Goal: Information Seeking & Learning: Learn about a topic

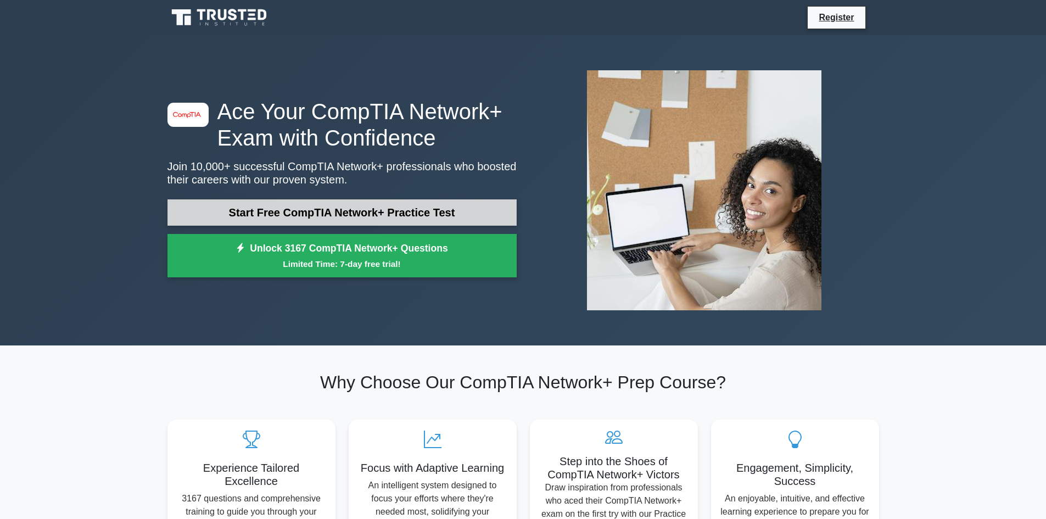
click at [403, 220] on link "Start Free CompTIA Network+ Practice Test" at bounding box center [342, 212] width 349 height 26
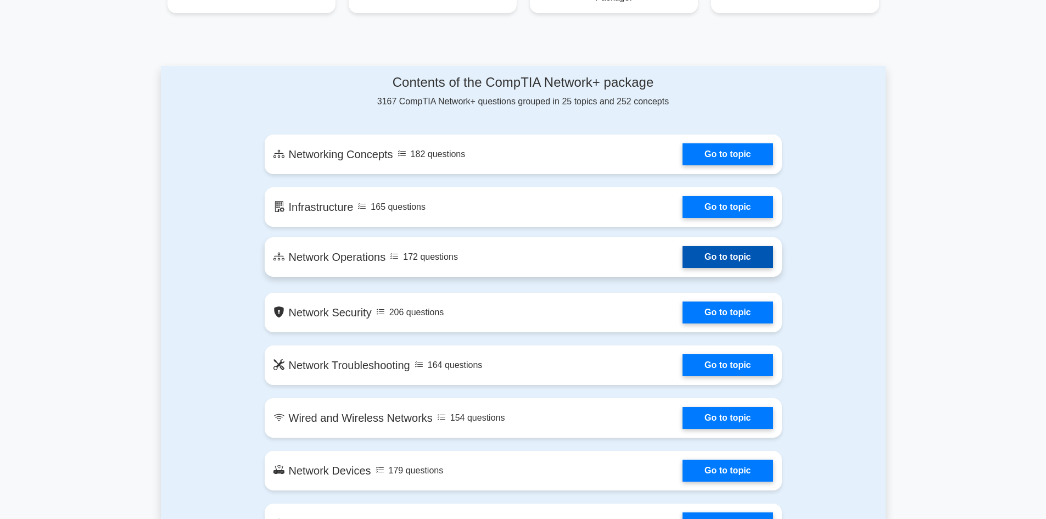
scroll to position [549, 0]
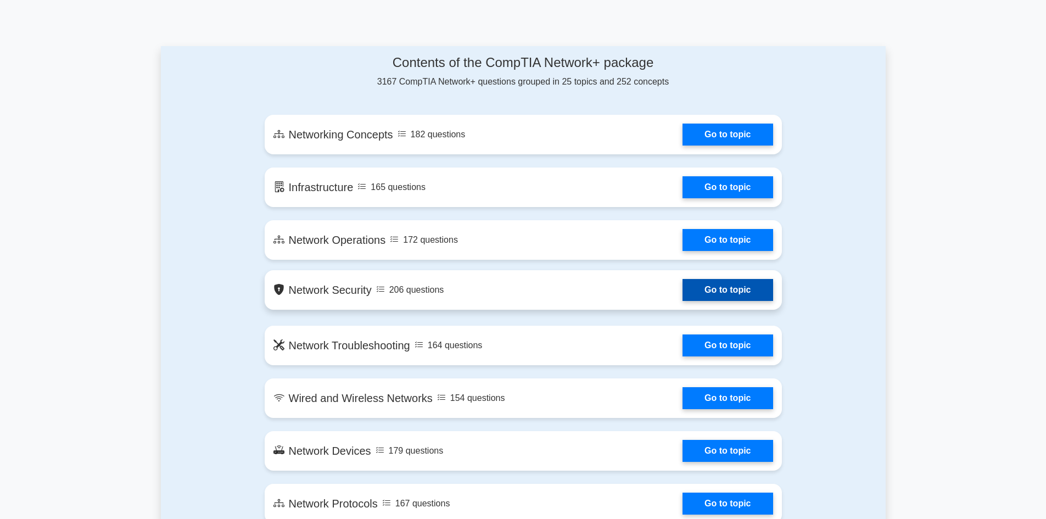
click at [683, 297] on link "Go to topic" at bounding box center [728, 290] width 90 height 22
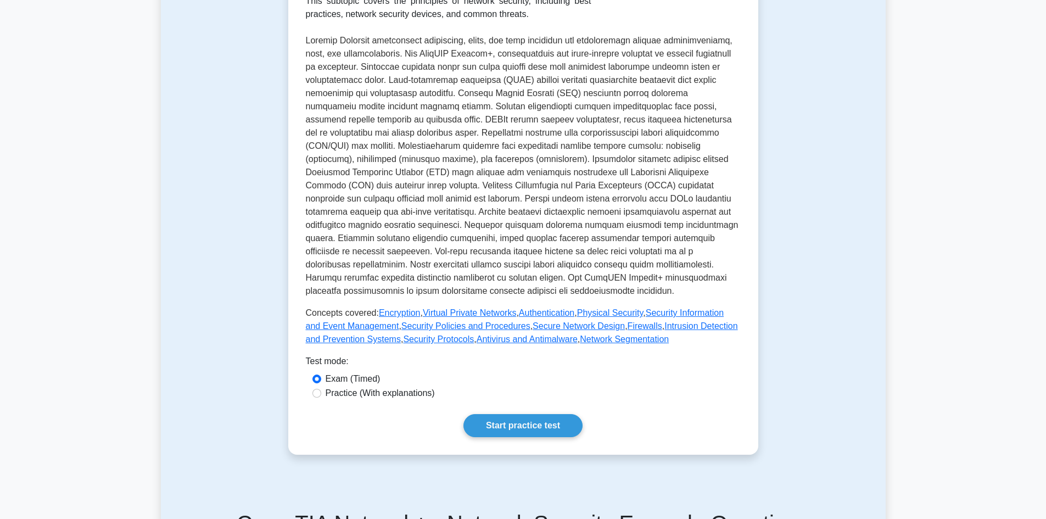
scroll to position [220, 0]
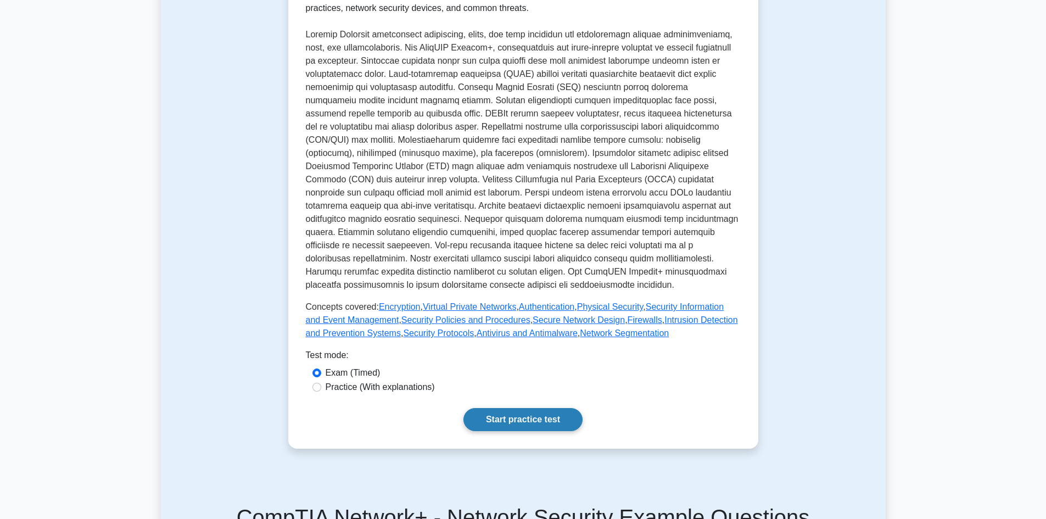
click at [518, 424] on link "Start practice test" at bounding box center [523, 419] width 119 height 23
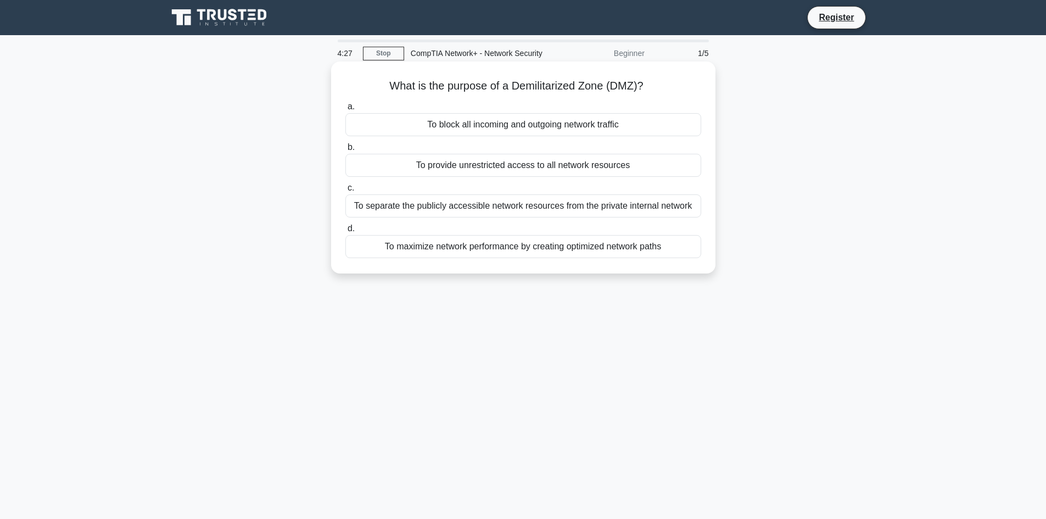
click at [517, 209] on div "To separate the publicly accessible network resources from the private internal…" at bounding box center [523, 205] width 356 height 23
click at [345, 192] on input "c. To separate the publicly accessible network resources from the private inter…" at bounding box center [345, 188] width 0 height 7
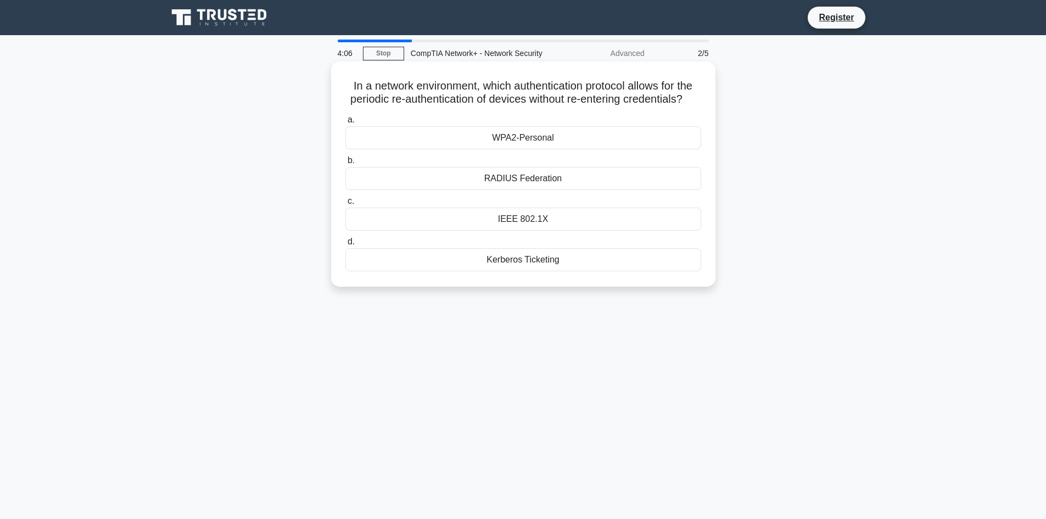
click at [535, 149] on div "WPA2-Personal" at bounding box center [523, 137] width 356 height 23
click at [345, 124] on input "a. WPA2-Personal" at bounding box center [345, 119] width 0 height 7
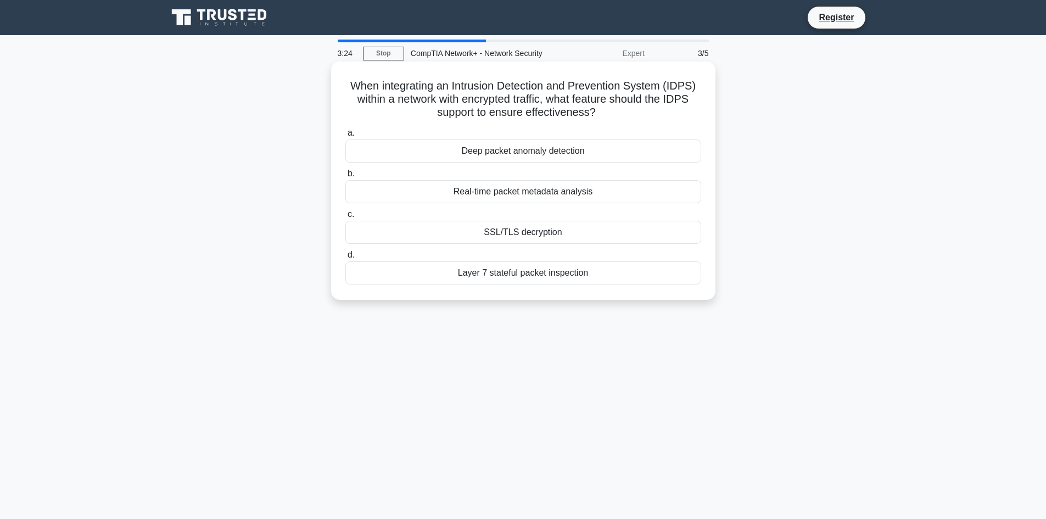
click at [561, 231] on div "SSL/TLS decryption" at bounding box center [523, 232] width 356 height 23
click at [345, 218] on input "c. SSL/TLS decryption" at bounding box center [345, 214] width 0 height 7
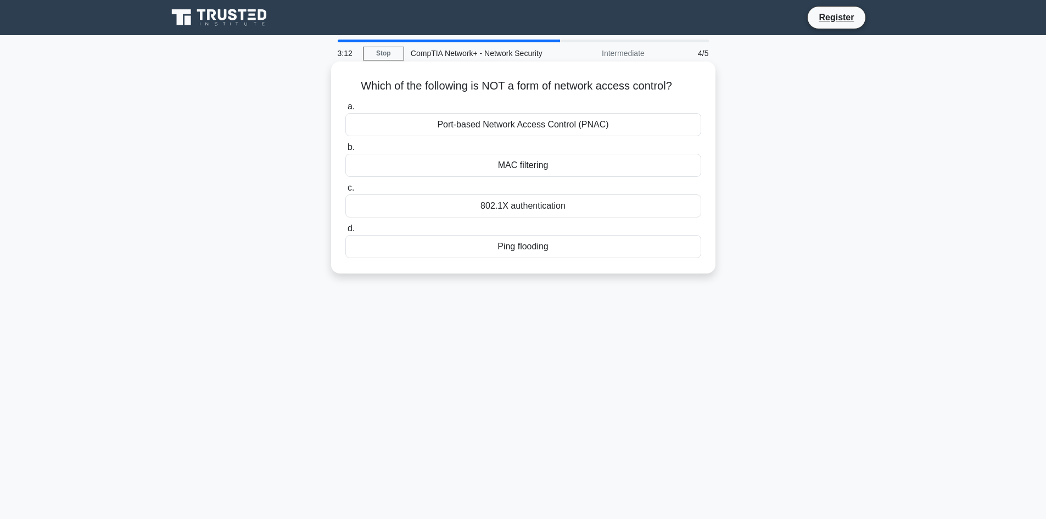
click at [545, 248] on div "Ping flooding" at bounding box center [523, 246] width 356 height 23
click at [345, 232] on input "d. Ping flooding" at bounding box center [345, 228] width 0 height 7
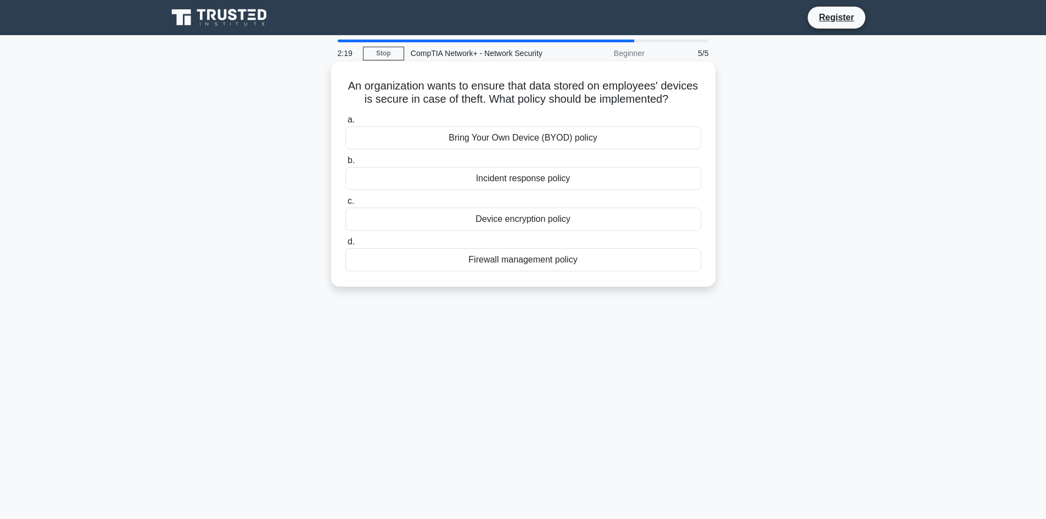
click at [550, 231] on div "Device encryption policy" at bounding box center [523, 219] width 356 height 23
click at [345, 205] on input "c. Device encryption policy" at bounding box center [345, 201] width 0 height 7
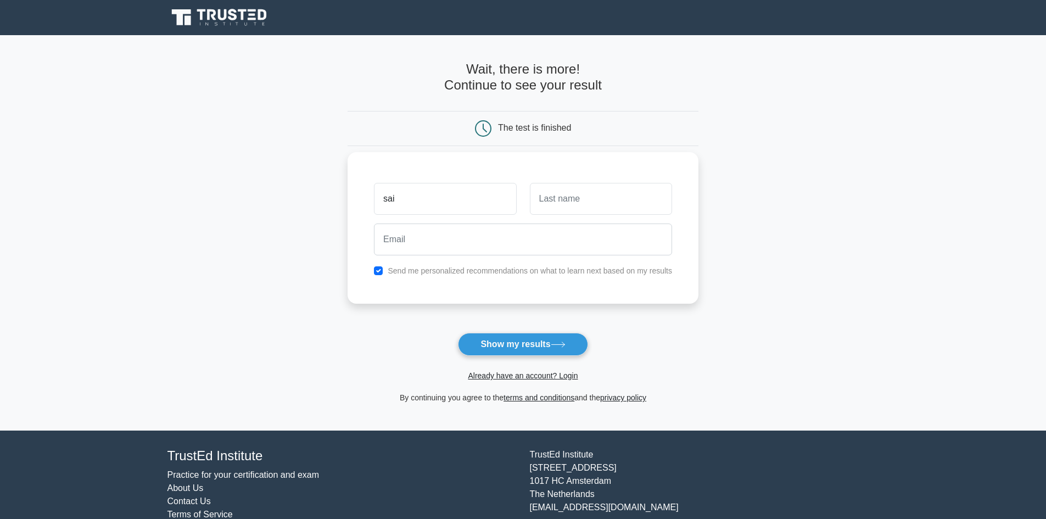
type input "sai"
type input "[PERSON_NAME]"
click at [407, 243] on input "email" at bounding box center [523, 240] width 298 height 32
type input "[EMAIL_ADDRESS][DOMAIN_NAME]"
click at [528, 351] on button "Show my results" at bounding box center [523, 344] width 130 height 23
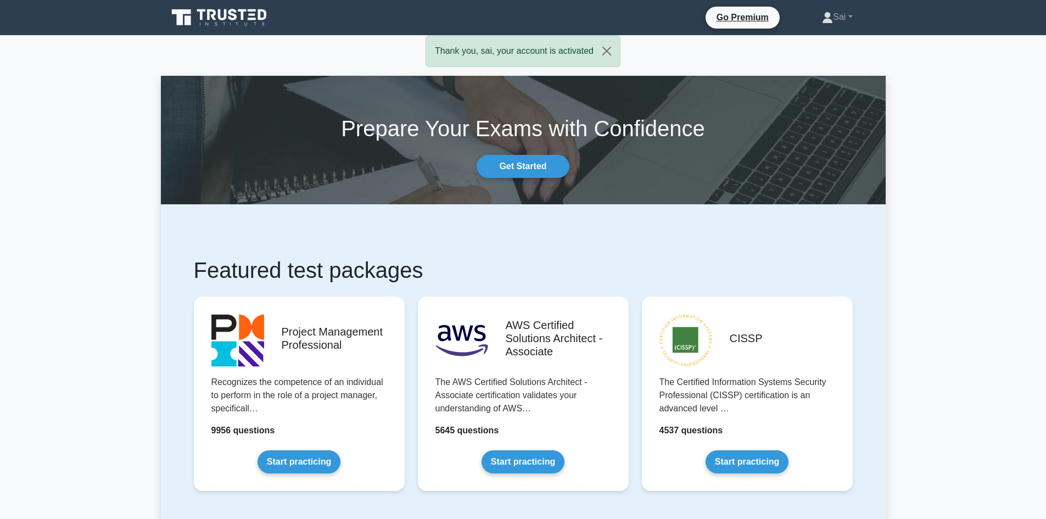
drag, startPoint x: 320, startPoint y: 66, endPoint x: 738, endPoint y: 88, distance: 418.6
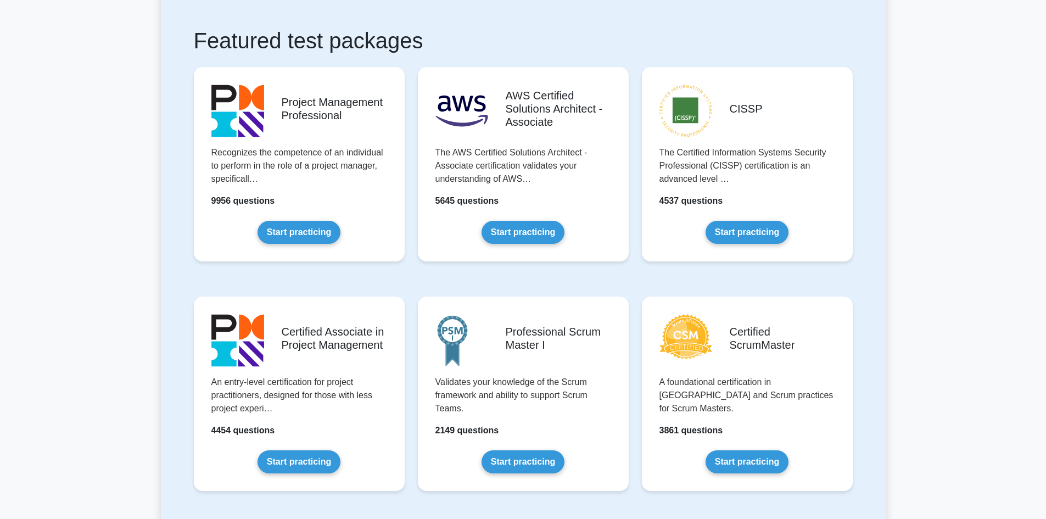
scroll to position [86, 0]
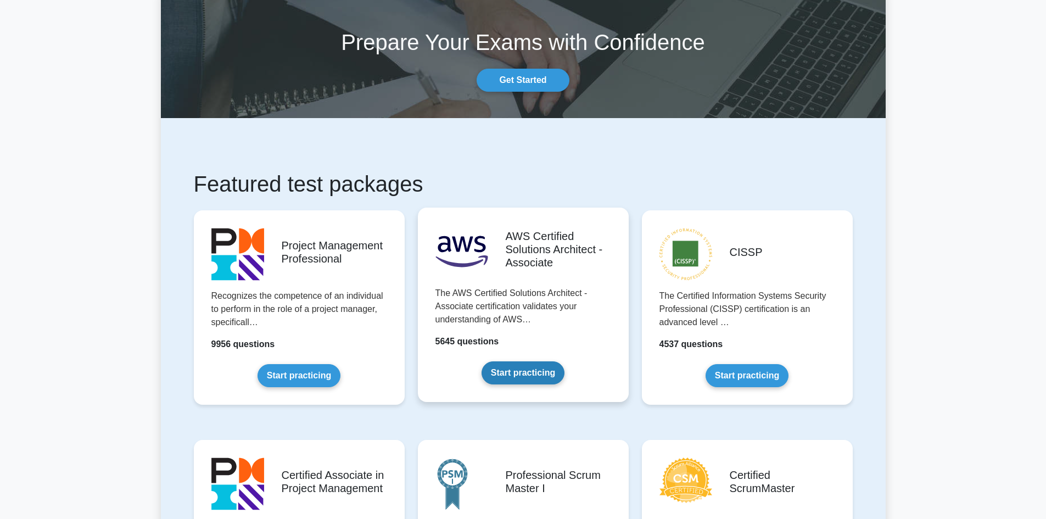
click at [527, 371] on link "Start practicing" at bounding box center [523, 372] width 83 height 23
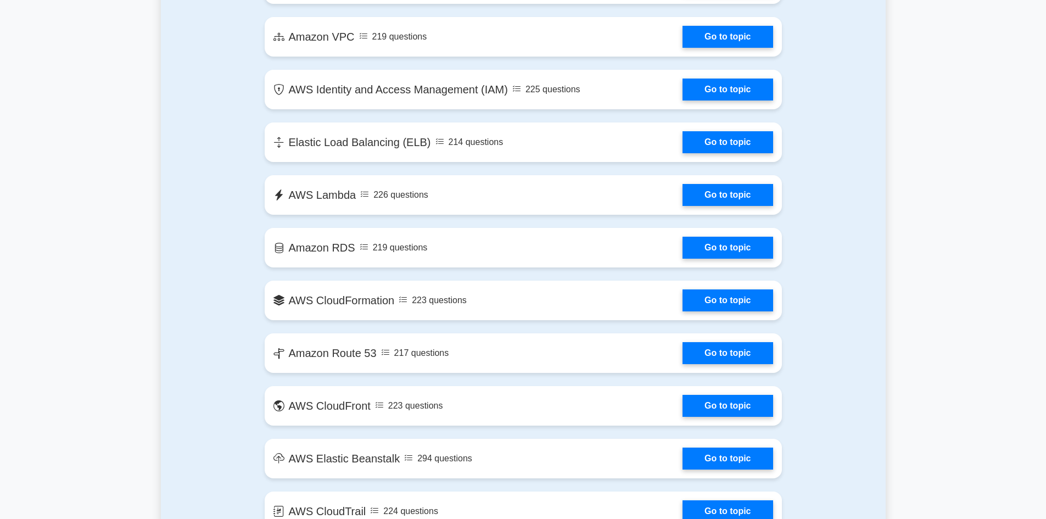
scroll to position [549, 0]
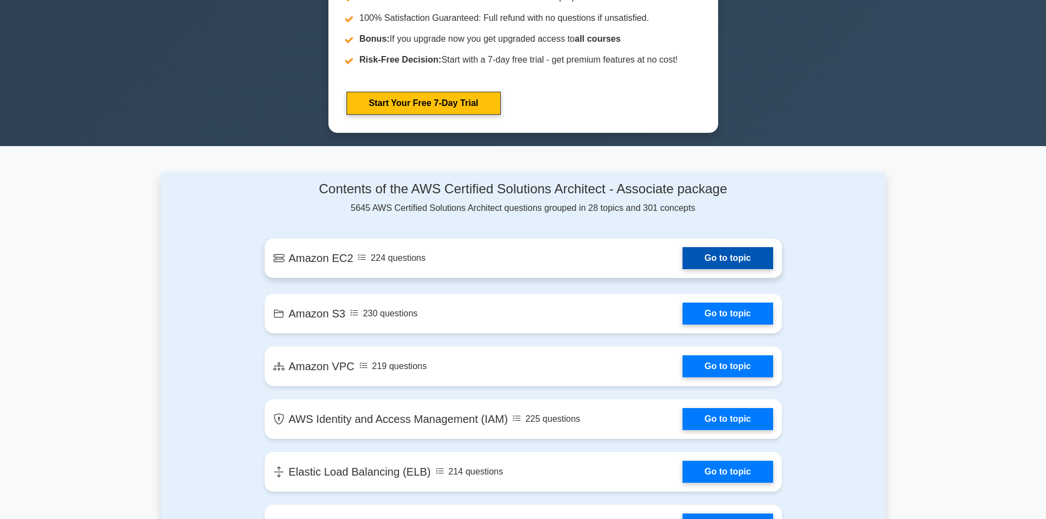
click at [683, 263] on link "Go to topic" at bounding box center [728, 258] width 90 height 22
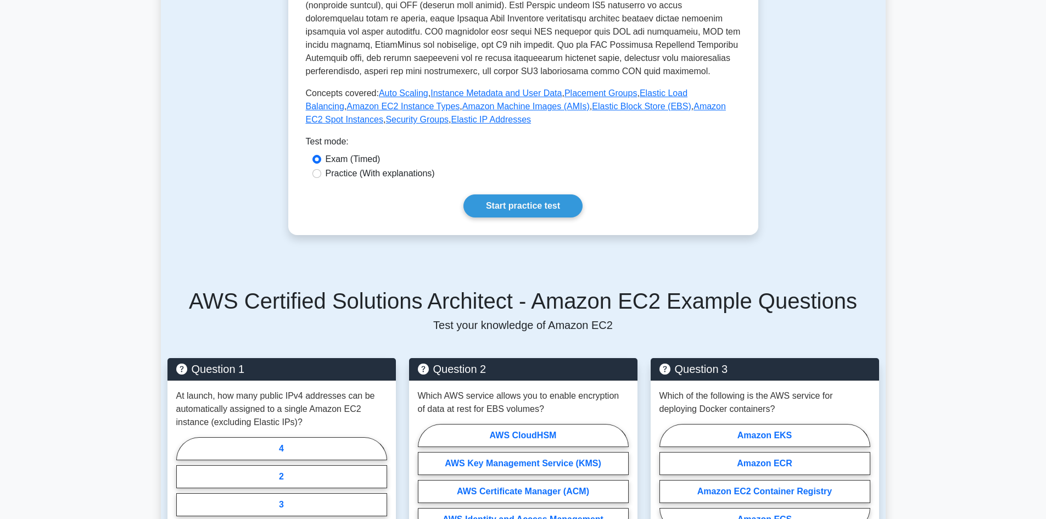
scroll to position [384, 0]
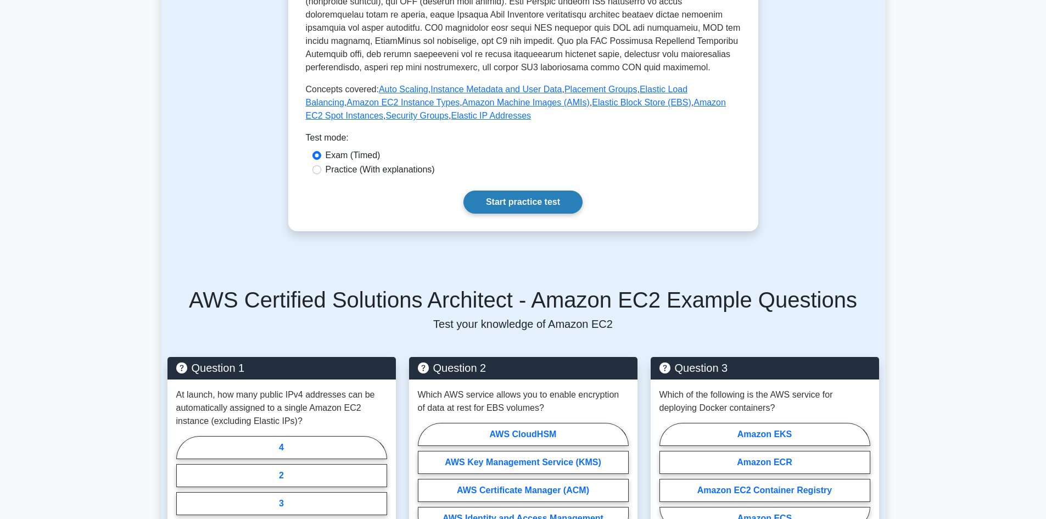
click at [503, 202] on link "Start practice test" at bounding box center [523, 202] width 119 height 23
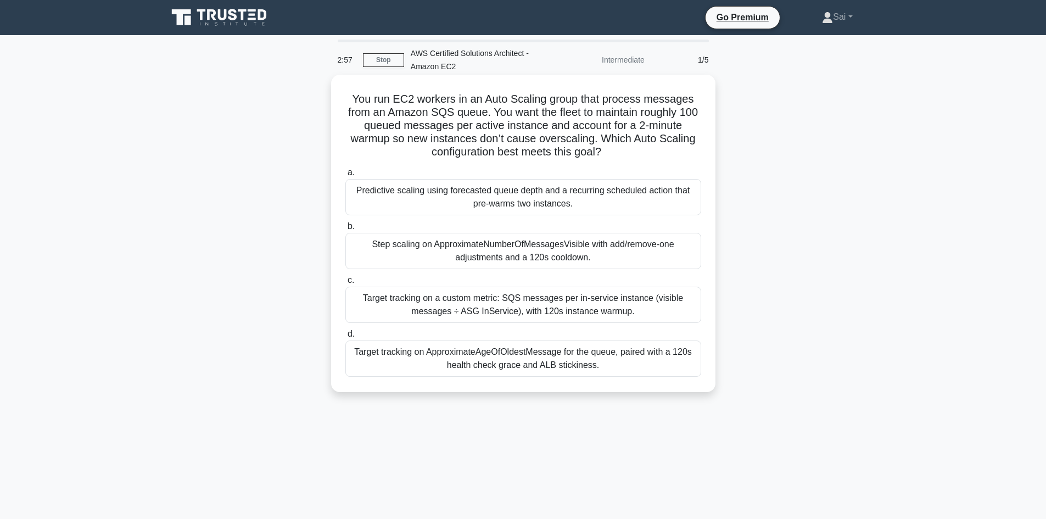
click at [546, 255] on div "Step scaling on ApproximateNumberOfMessagesVisible with add/remove-one adjustme…" at bounding box center [523, 251] width 356 height 36
click at [345, 230] on input "b. Step scaling on ApproximateNumberOfMessagesVisible with add/remove-one adjus…" at bounding box center [345, 226] width 0 height 7
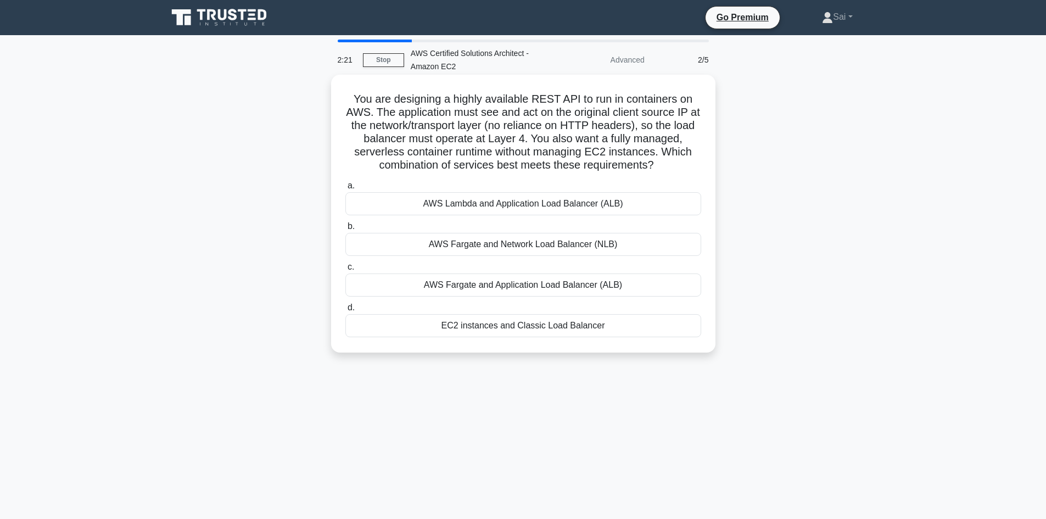
click at [531, 291] on div "AWS Fargate and Application Load Balancer (ALB)" at bounding box center [523, 285] width 356 height 23
click at [345, 271] on input "c. AWS Fargate and Application Load Balancer (ALB)" at bounding box center [345, 267] width 0 height 7
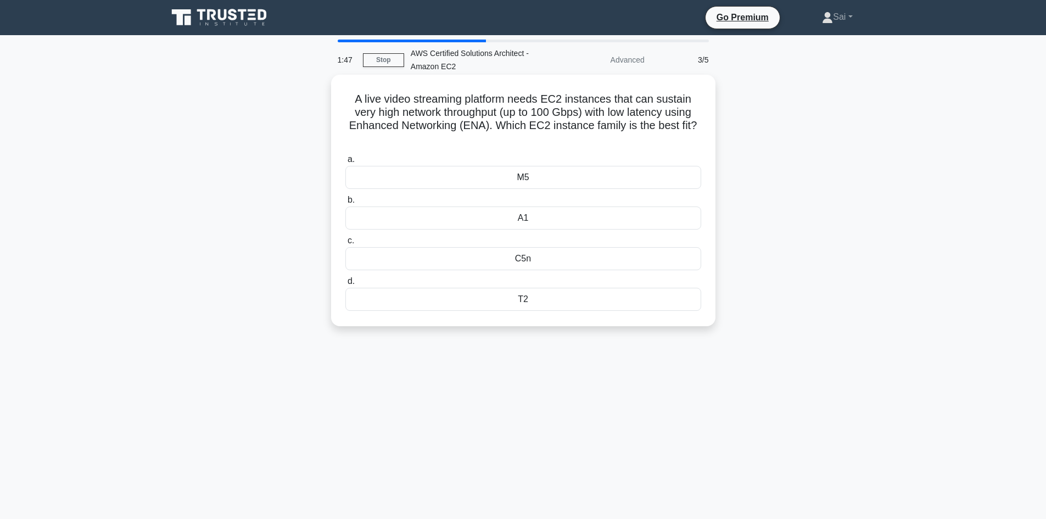
click at [535, 257] on div "C5n" at bounding box center [523, 258] width 356 height 23
click at [345, 244] on input "c. C5n" at bounding box center [345, 240] width 0 height 7
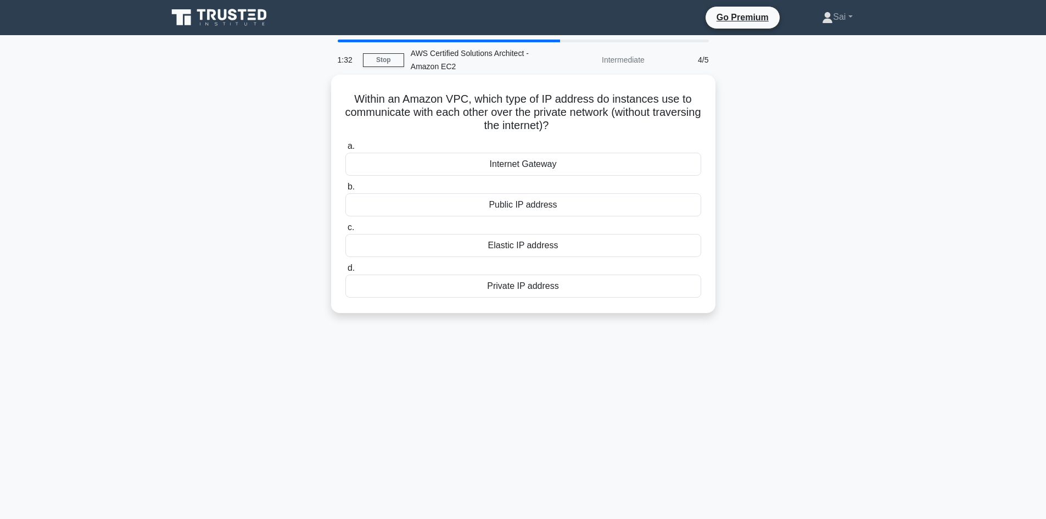
click at [545, 164] on div "Internet Gateway" at bounding box center [523, 164] width 356 height 23
click at [345, 150] on input "a. Internet Gateway" at bounding box center [345, 146] width 0 height 7
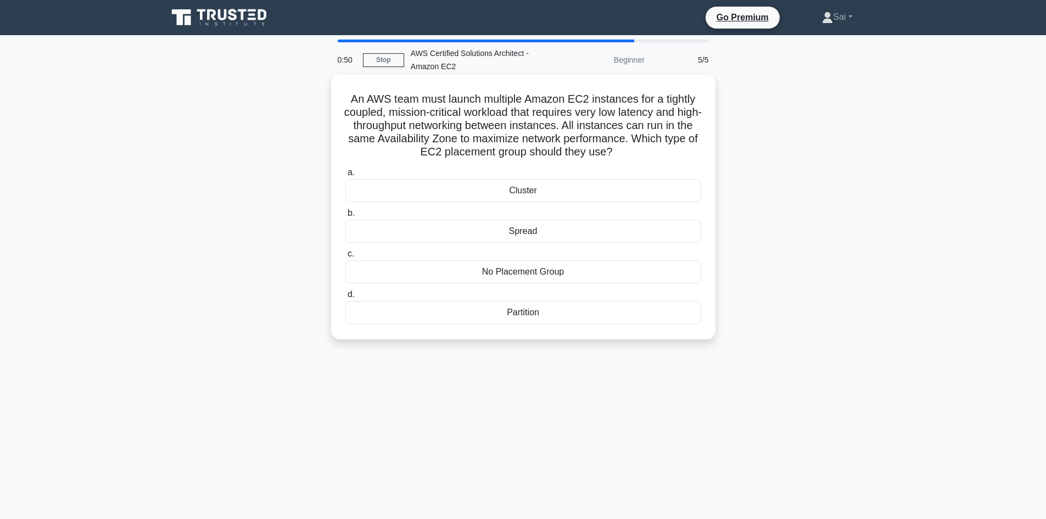
click at [539, 316] on div "Partition" at bounding box center [523, 312] width 356 height 23
click at [345, 298] on input "d. Partition" at bounding box center [345, 294] width 0 height 7
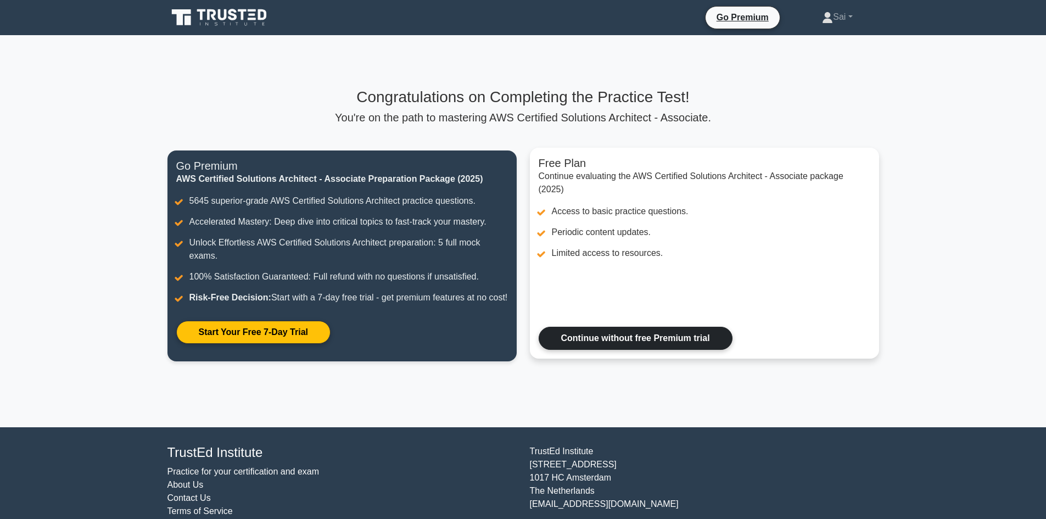
click at [690, 327] on link "Continue without free Premium trial" at bounding box center [636, 338] width 194 height 23
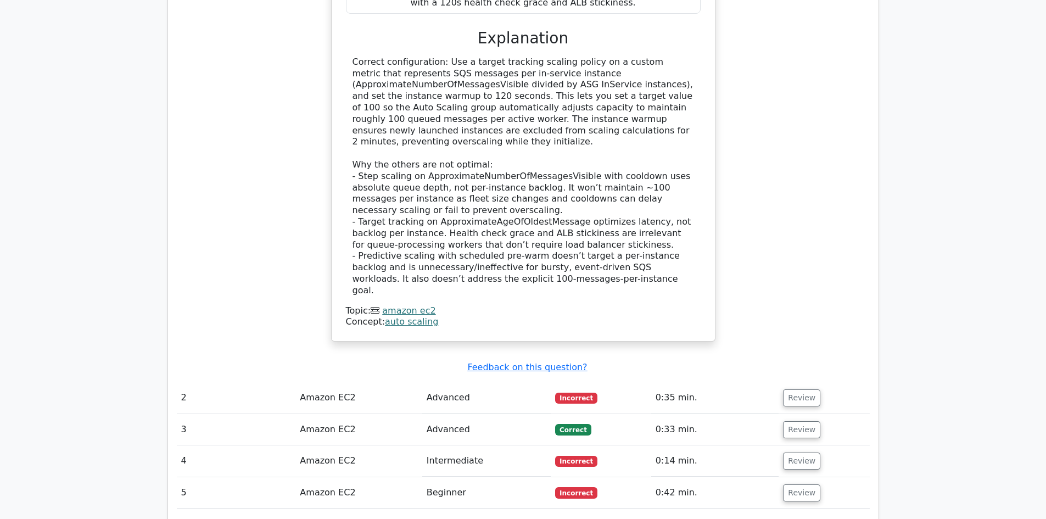
scroll to position [1208, 0]
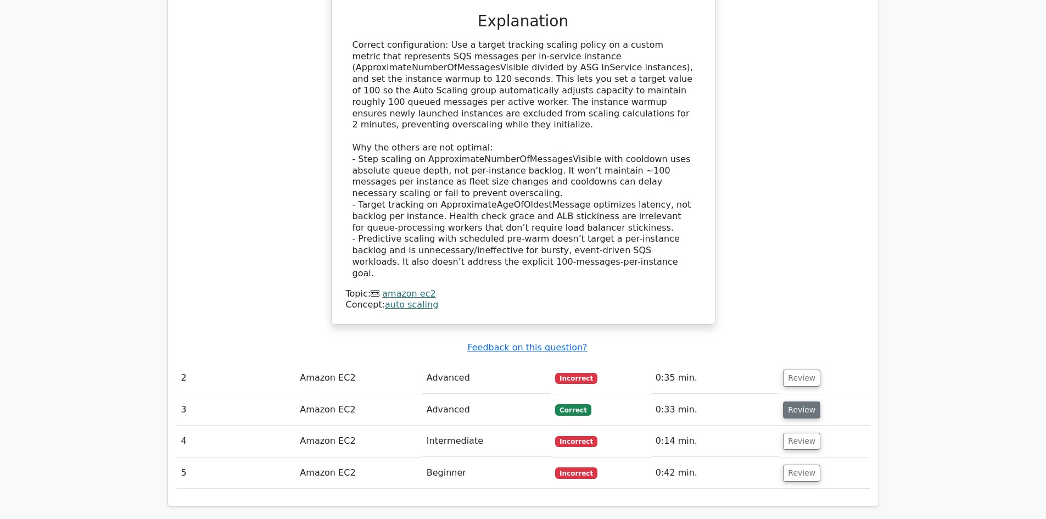
click at [806, 402] on button "Review" at bounding box center [801, 410] width 37 height 17
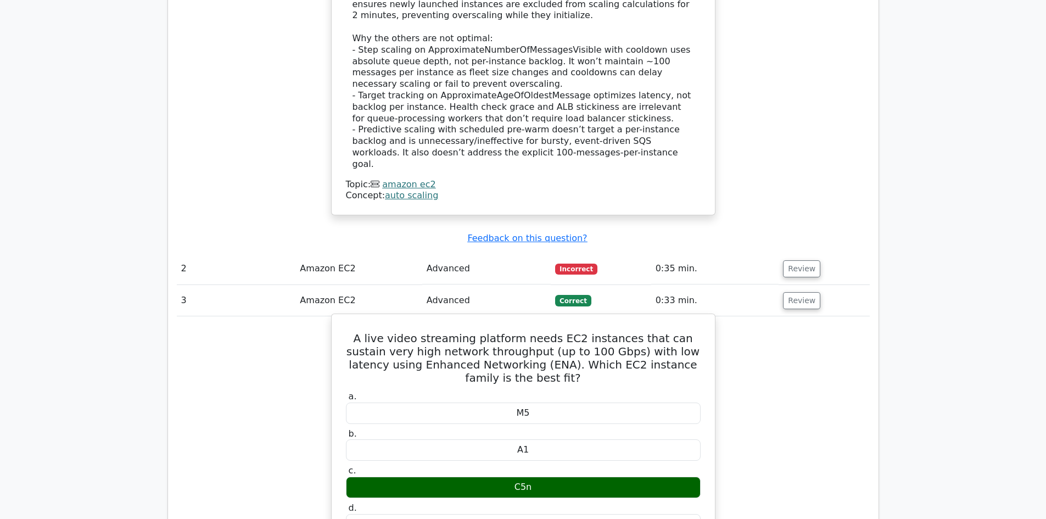
scroll to position [1318, 0]
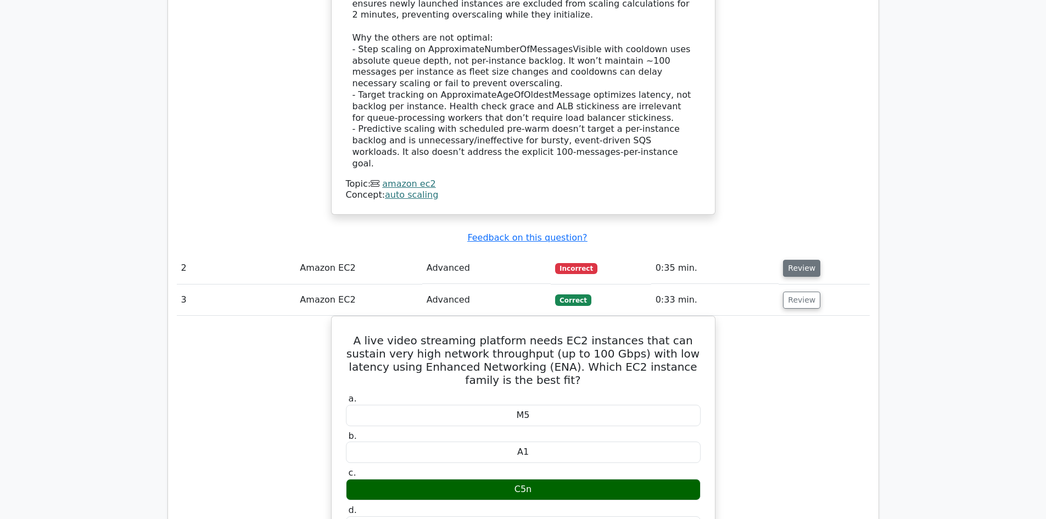
click at [809, 260] on button "Review" at bounding box center [801, 268] width 37 height 17
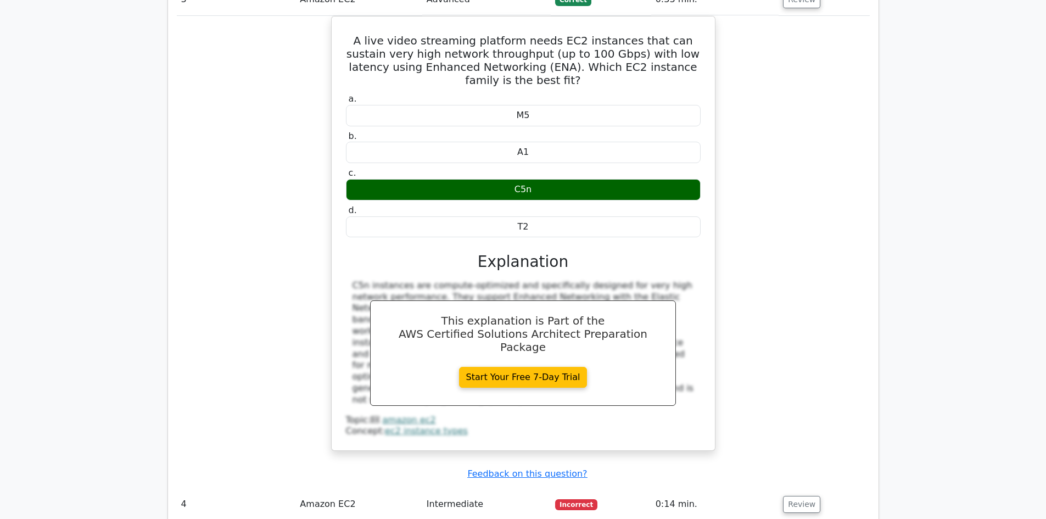
scroll to position [2362, 0]
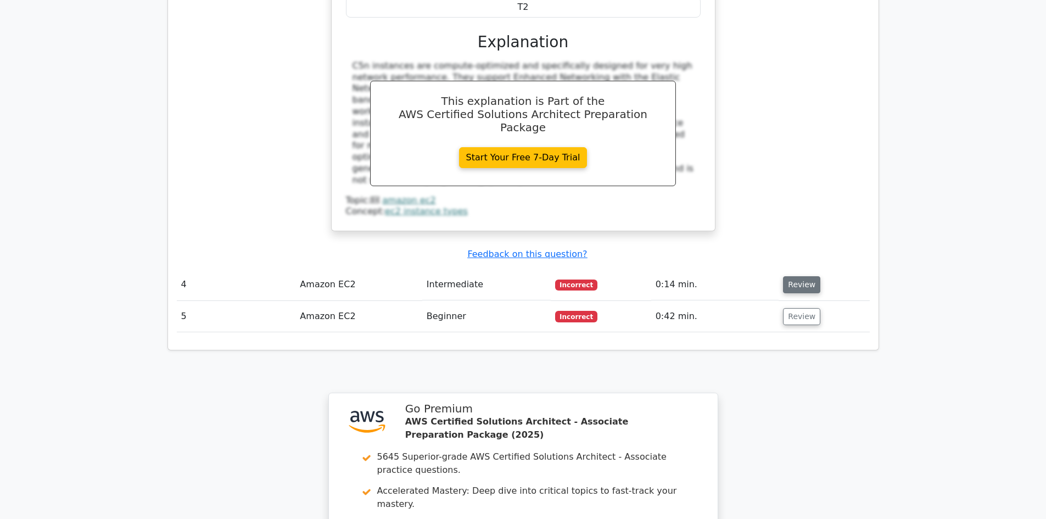
click at [802, 276] on button "Review" at bounding box center [801, 284] width 37 height 17
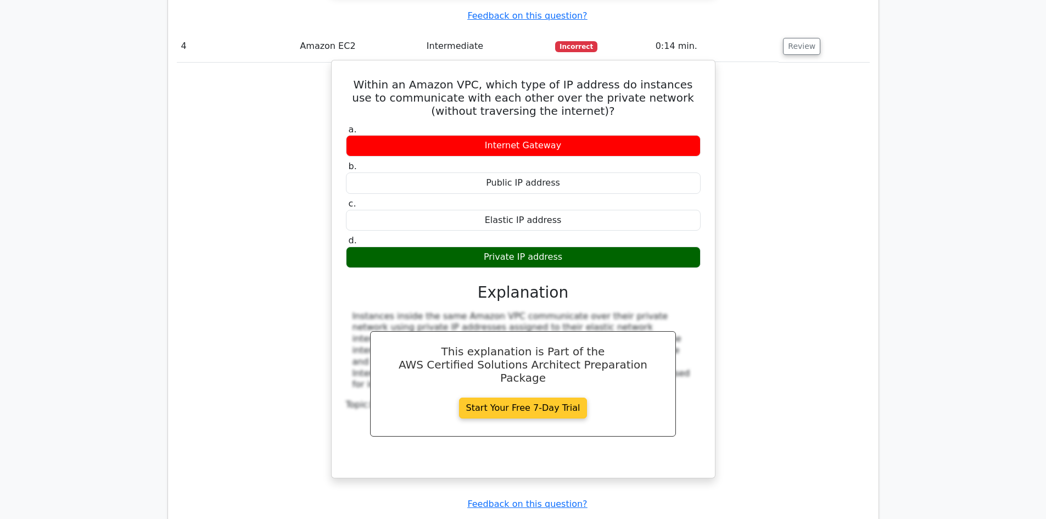
scroll to position [2636, 0]
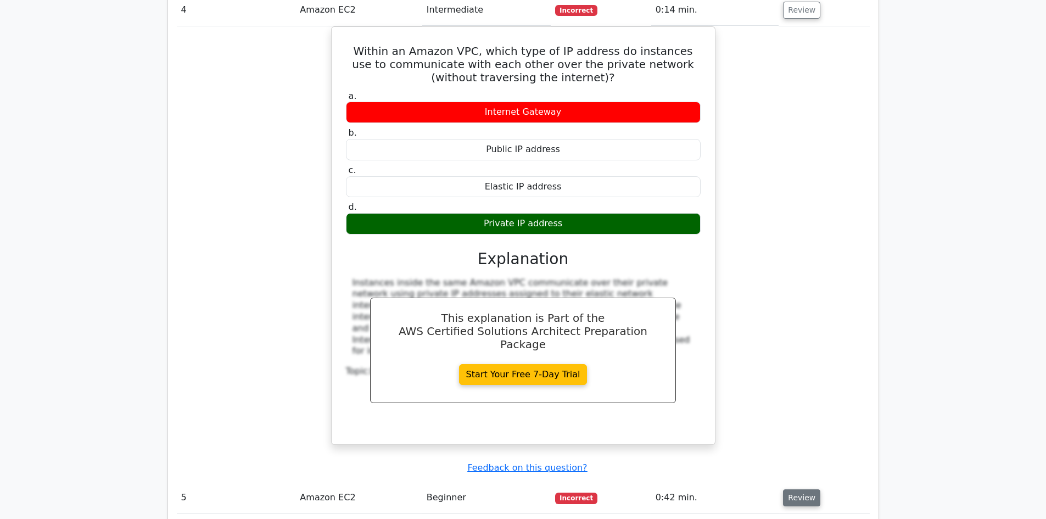
click at [802, 489] on button "Review" at bounding box center [801, 497] width 37 height 17
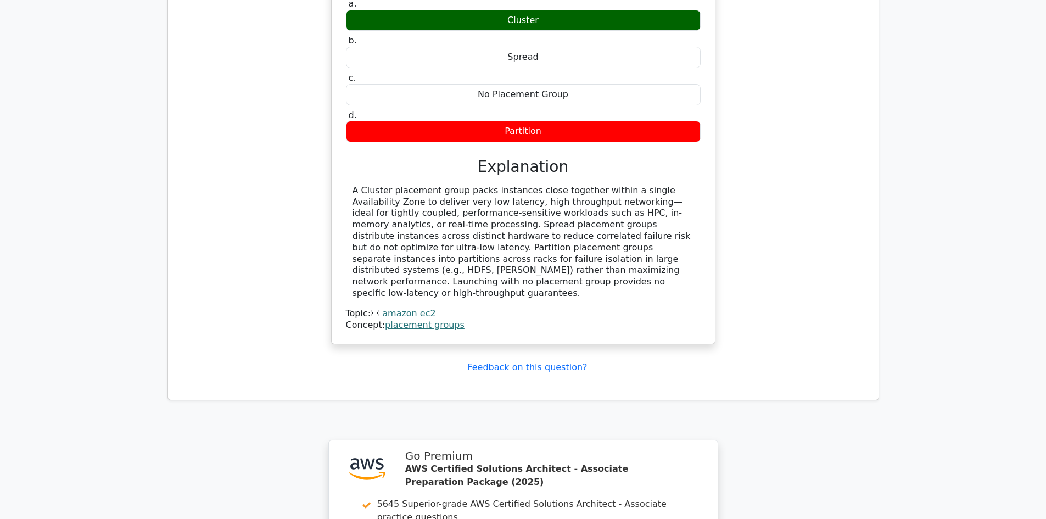
scroll to position [3503, 0]
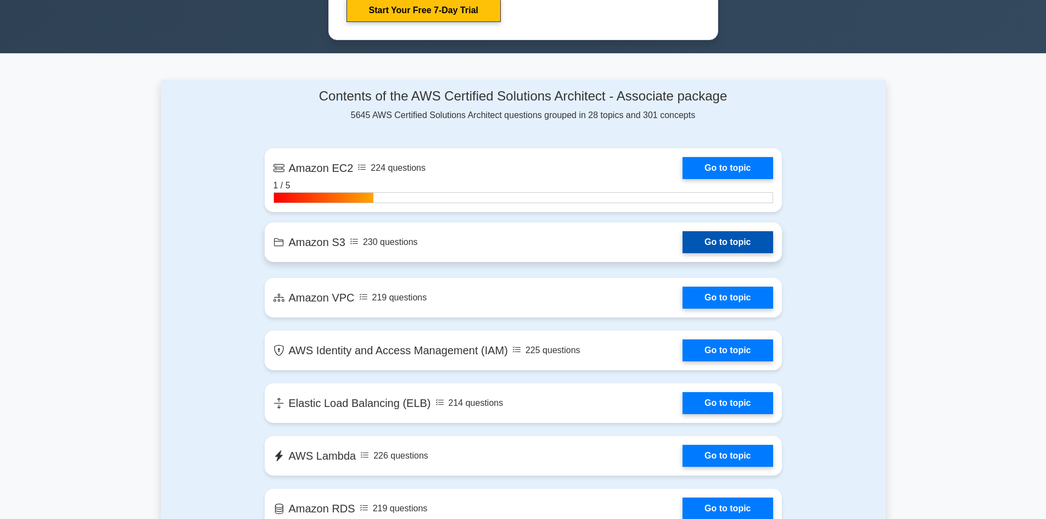
scroll to position [659, 0]
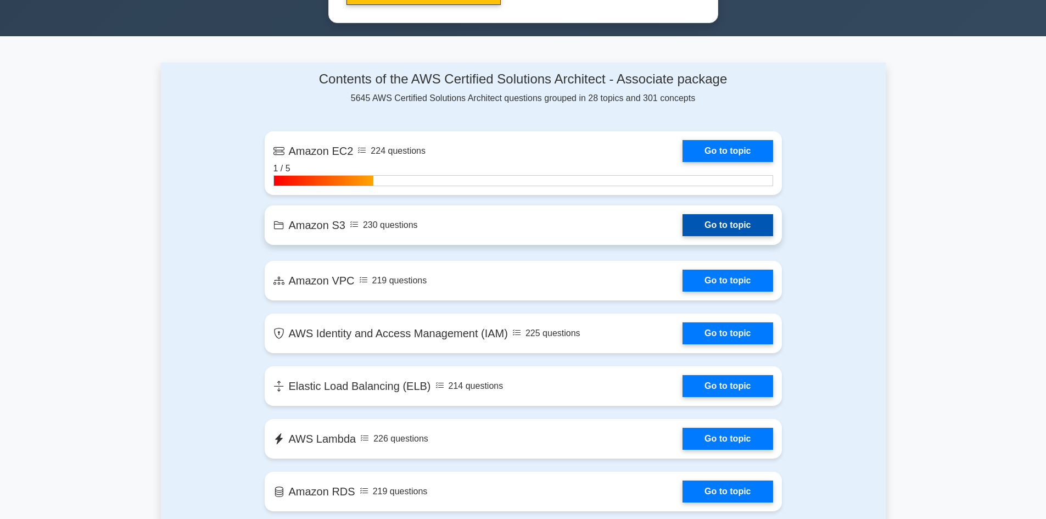
click at [715, 227] on link "Go to topic" at bounding box center [728, 225] width 90 height 22
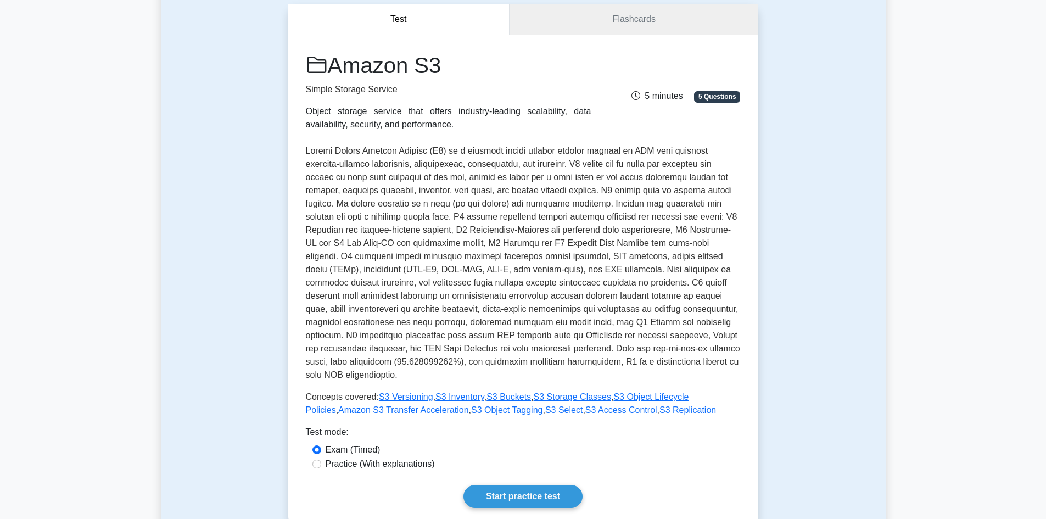
scroll to position [220, 0]
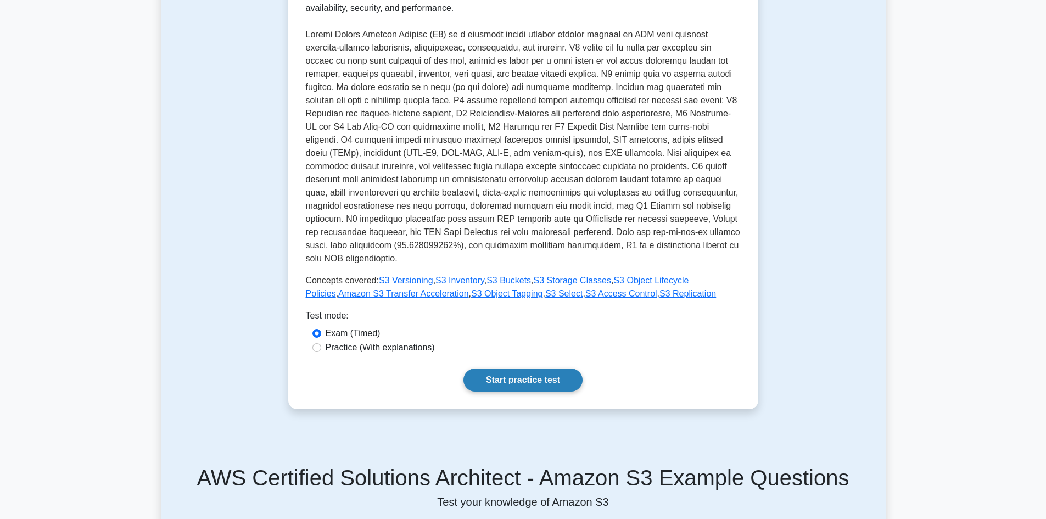
click at [516, 369] on link "Start practice test" at bounding box center [523, 380] width 119 height 23
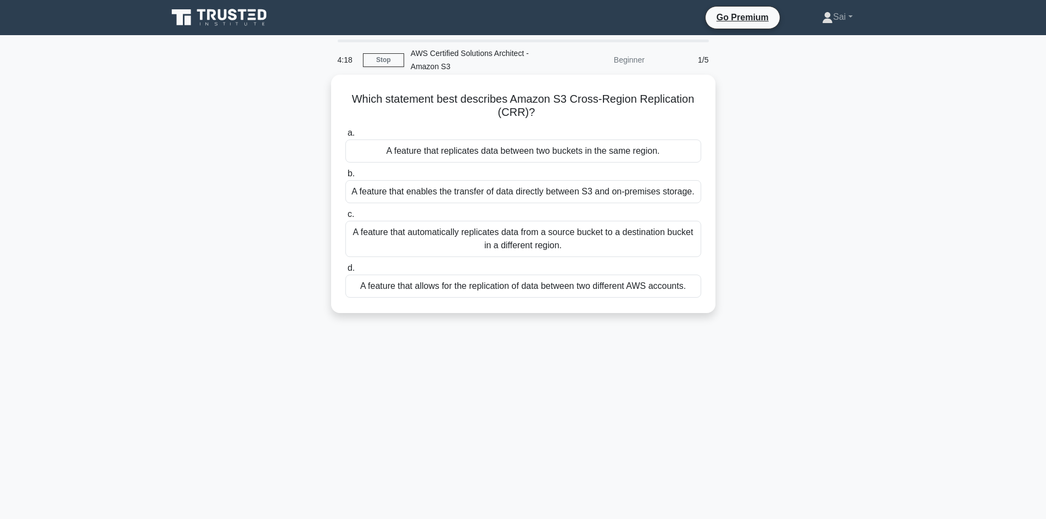
click at [579, 244] on div "A feature that automatically replicates data from a source bucket to a destinat…" at bounding box center [523, 239] width 356 height 36
click at [345, 218] on input "c. A feature that automatically replicates data from a source bucket to a desti…" at bounding box center [345, 214] width 0 height 7
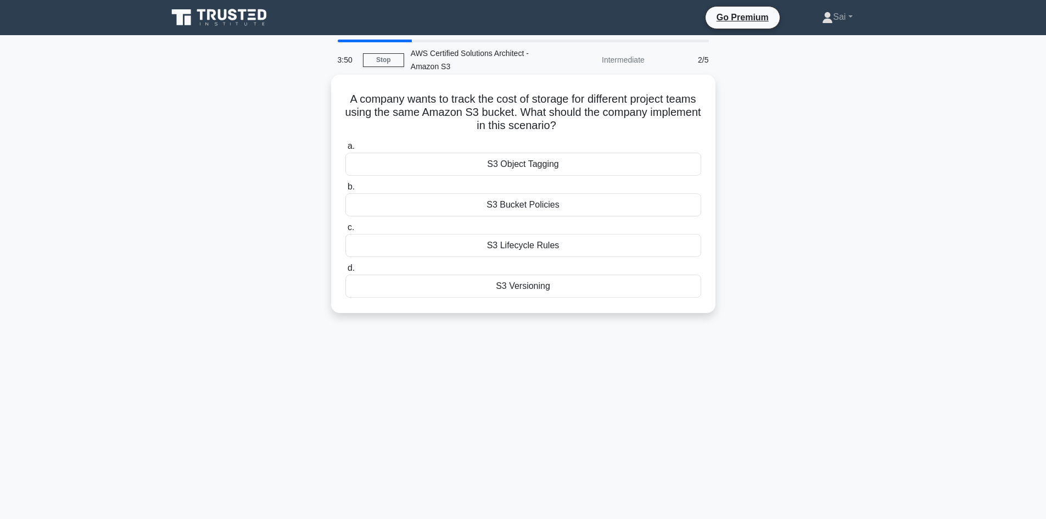
click at [548, 169] on div "S3 Object Tagging" at bounding box center [523, 164] width 356 height 23
click at [345, 150] on input "a. S3 Object Tagging" at bounding box center [345, 146] width 0 height 7
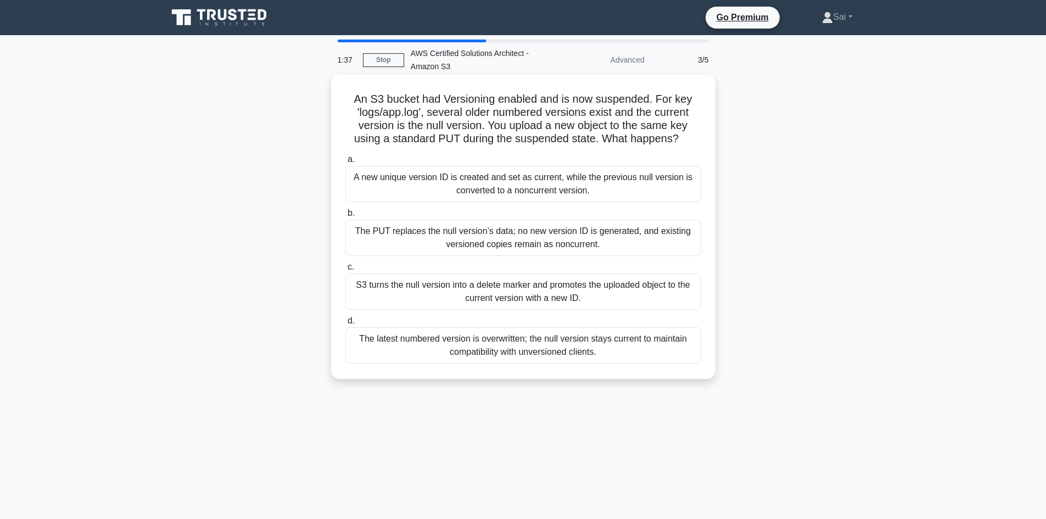
click at [554, 299] on div "S3 turns the null version into a delete marker and promotes the uploaded object…" at bounding box center [523, 292] width 356 height 36
click at [345, 271] on input "c. S3 turns the null version into a delete marker and promotes the uploaded obj…" at bounding box center [345, 267] width 0 height 7
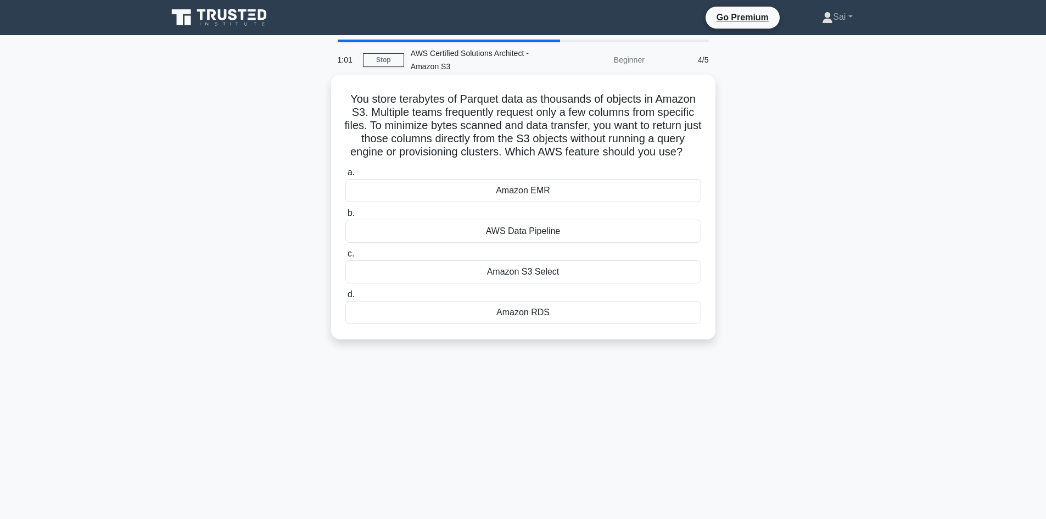
click at [551, 273] on div "Amazon S3 Select" at bounding box center [523, 271] width 356 height 23
click at [345, 258] on input "c. Amazon S3 Select" at bounding box center [345, 253] width 0 height 7
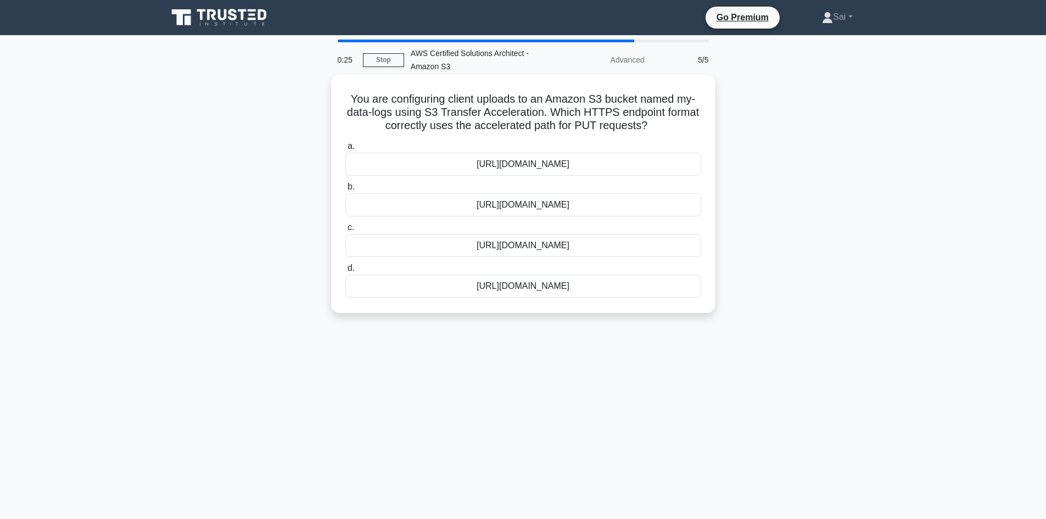
click at [517, 207] on div "[URL][DOMAIN_NAME]" at bounding box center [523, 204] width 356 height 23
click at [345, 191] on input "b. https://s3-accelerate.amazonaws.com/my-data-logs" at bounding box center [345, 186] width 0 height 7
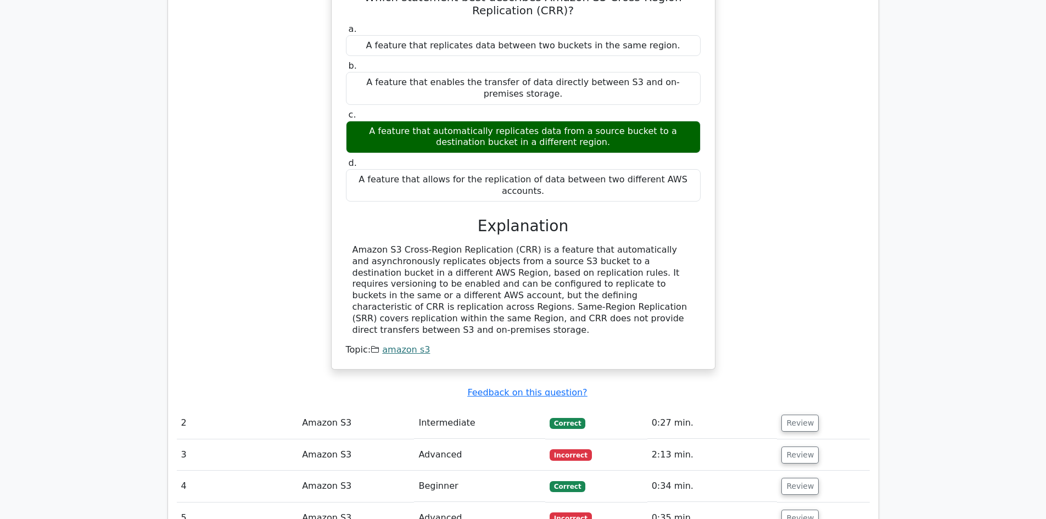
scroll to position [989, 0]
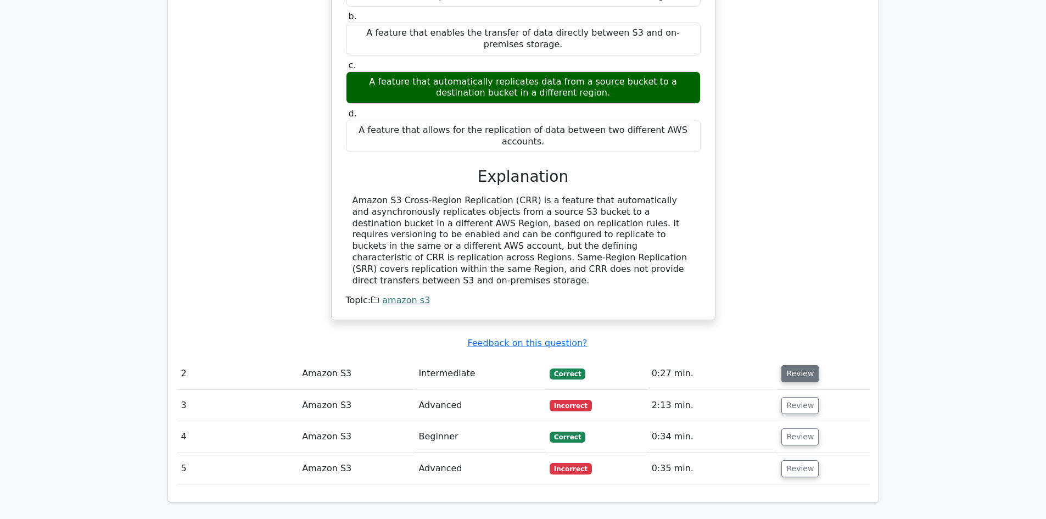
click at [802, 365] on button "Review" at bounding box center [800, 373] width 37 height 17
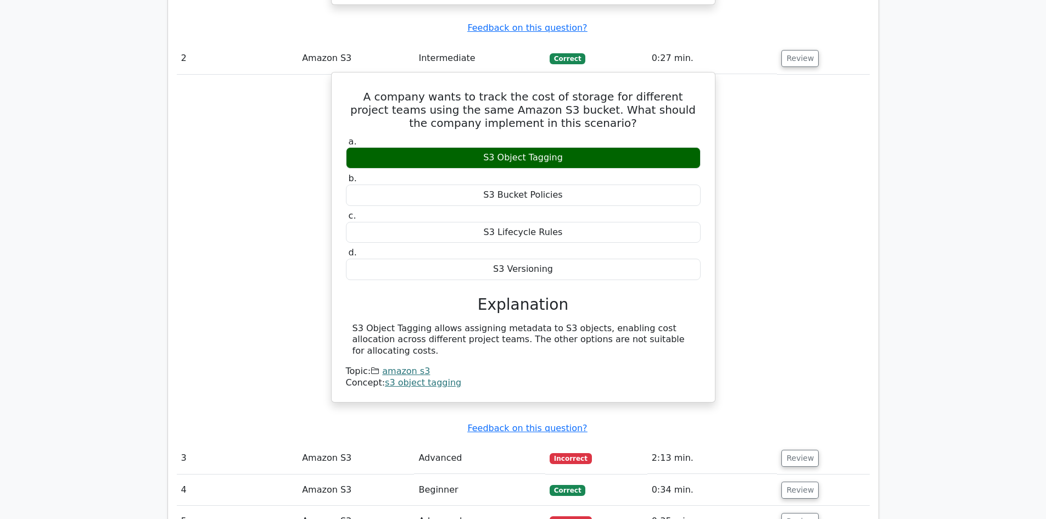
scroll to position [1373, 0]
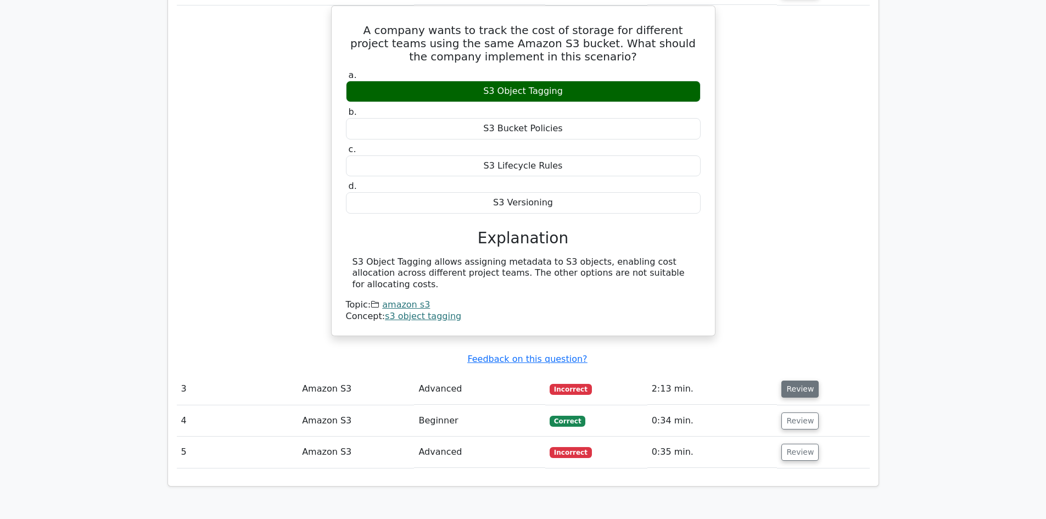
click at [790, 381] on button "Review" at bounding box center [800, 389] width 37 height 17
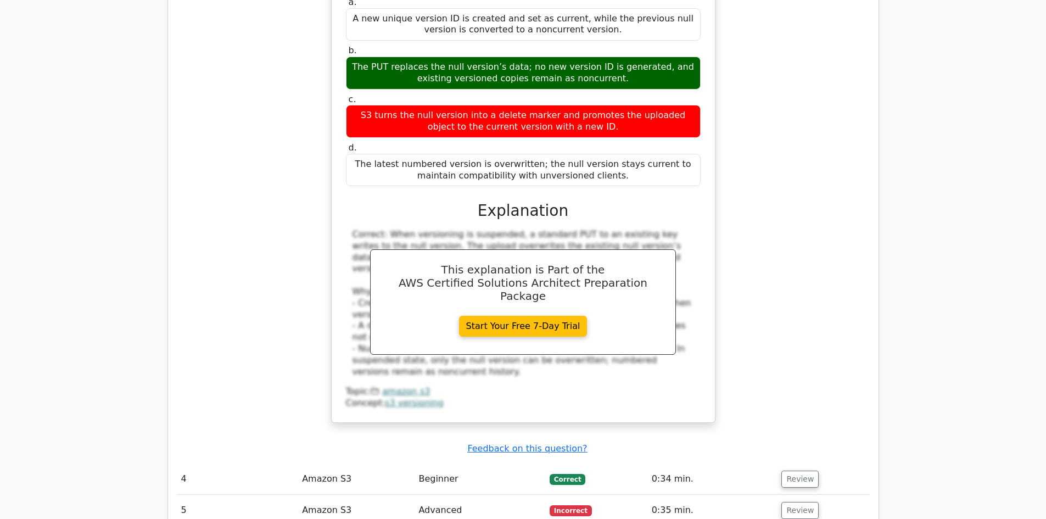
scroll to position [1977, 0]
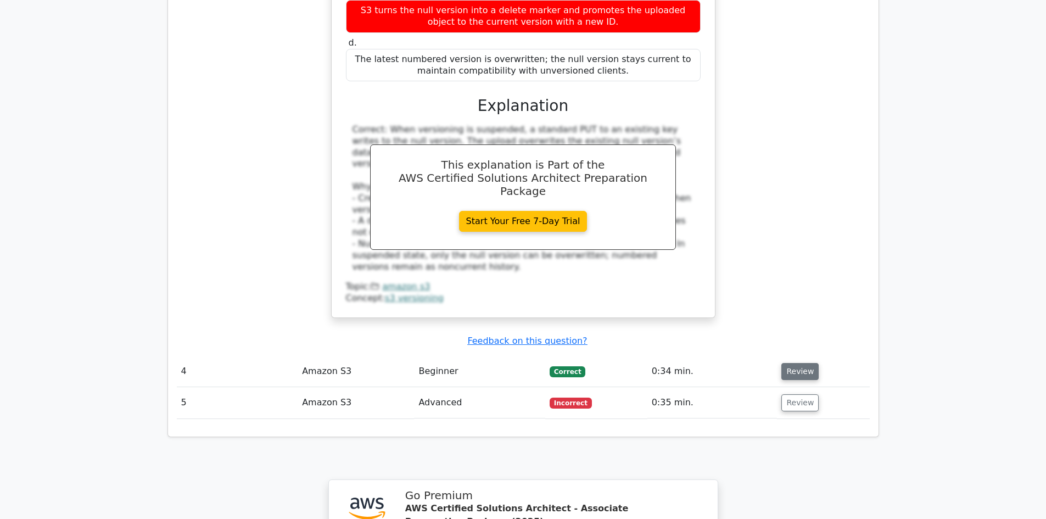
click at [804, 363] on button "Review" at bounding box center [800, 371] width 37 height 17
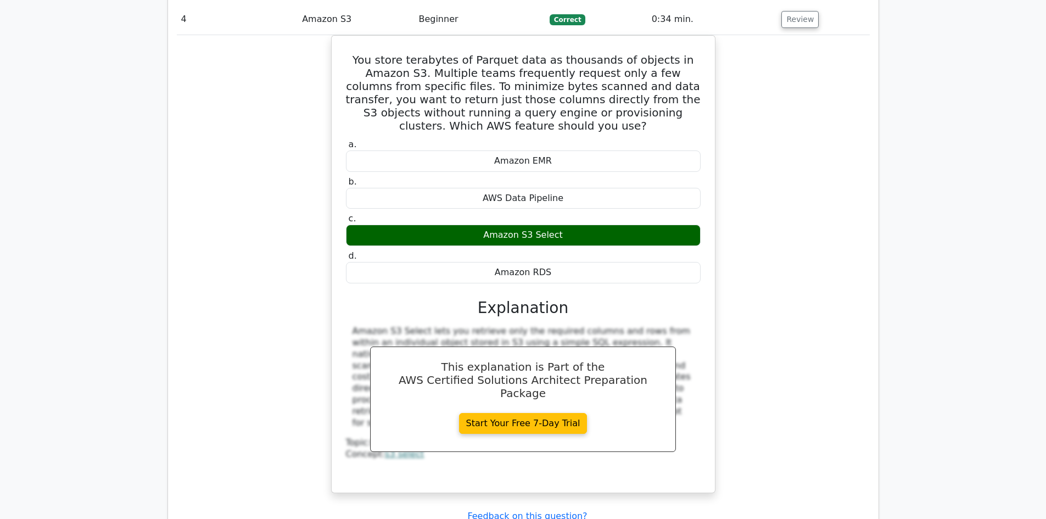
scroll to position [2362, 0]
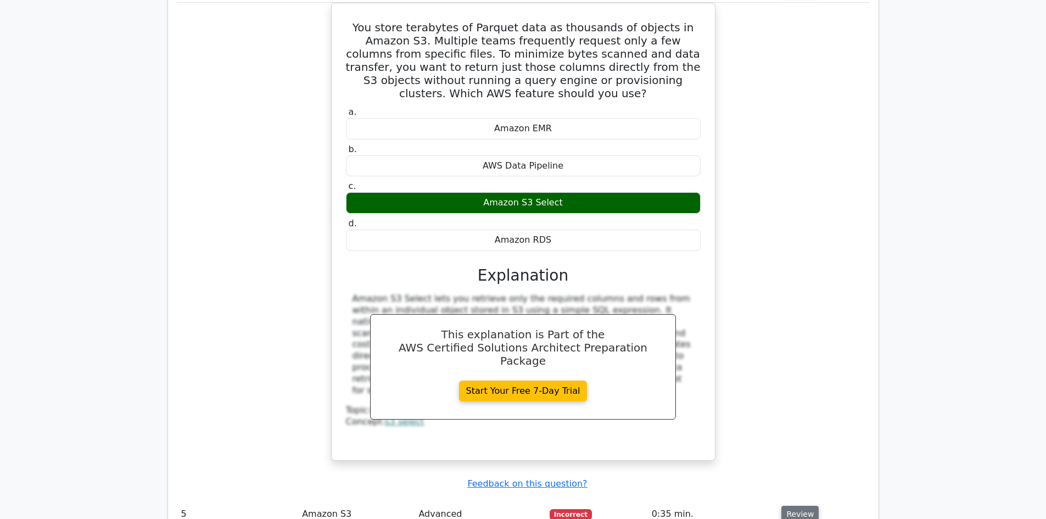
click at [800, 506] on button "Review" at bounding box center [800, 514] width 37 height 17
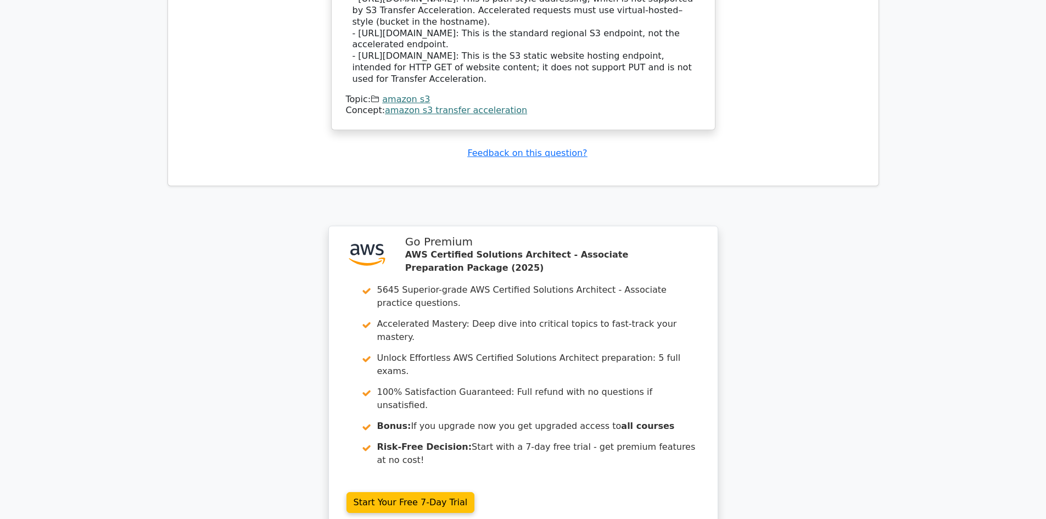
scroll to position [3294, 0]
